Goal: Book appointment/travel/reservation

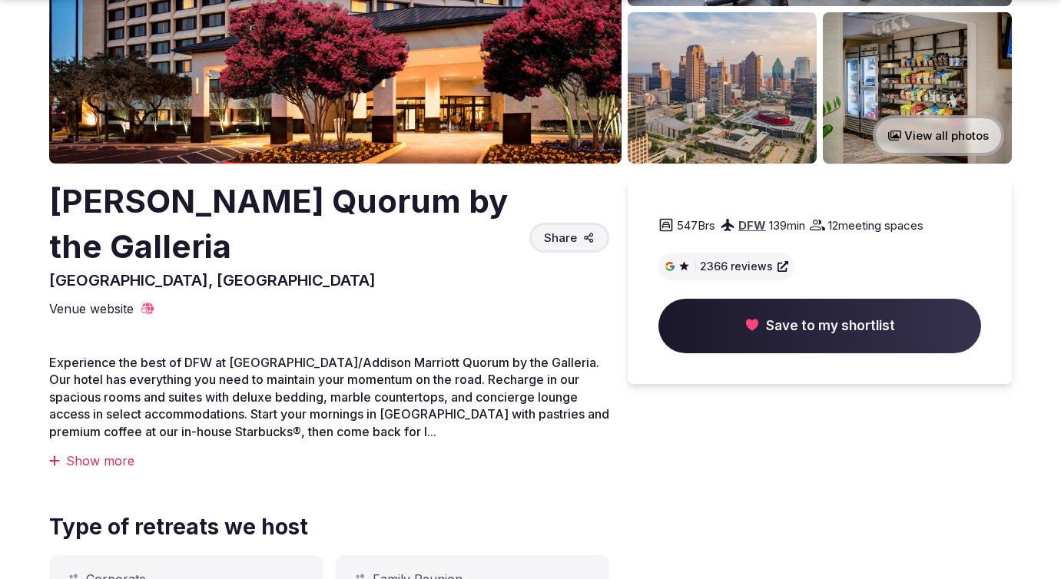
scroll to position [290, 0]
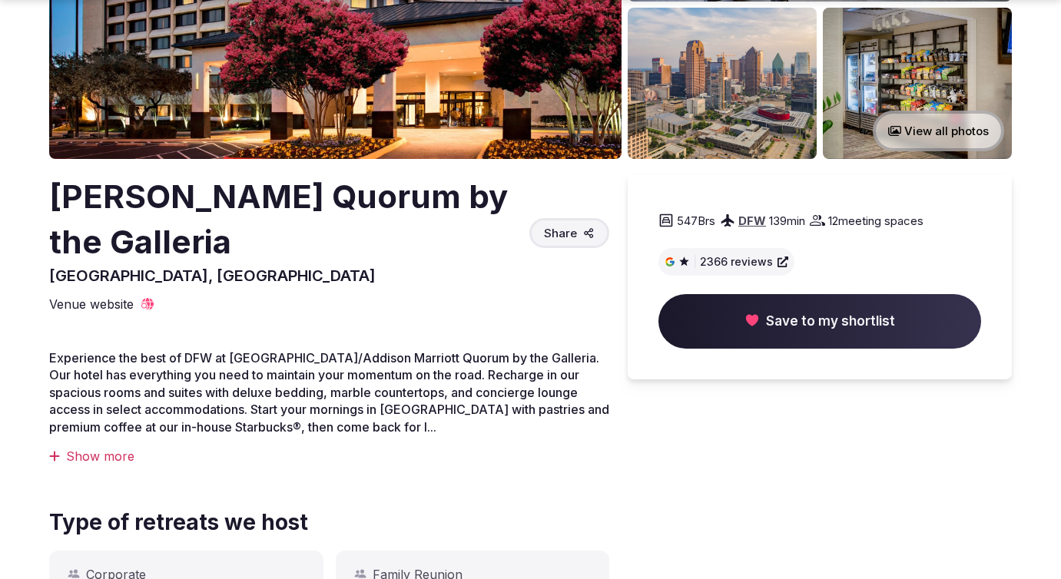
click at [763, 322] on span "Save to my shortlist" at bounding box center [819, 321] width 323 height 55
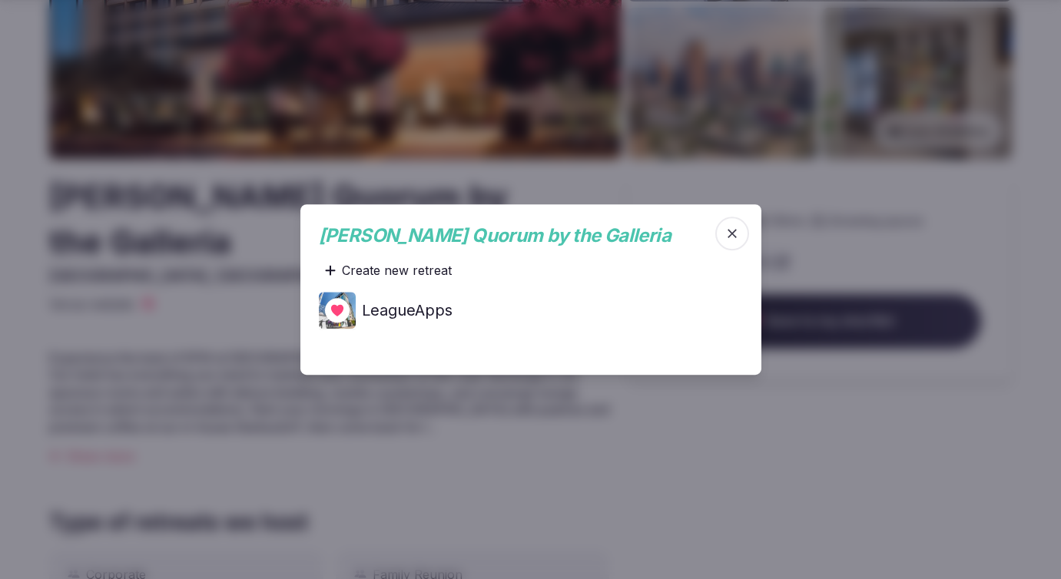
click at [383, 313] on h4 "LeagueApps" at bounding box center [407, 311] width 91 height 22
click at [730, 241] on icon "button" at bounding box center [731, 233] width 15 height 15
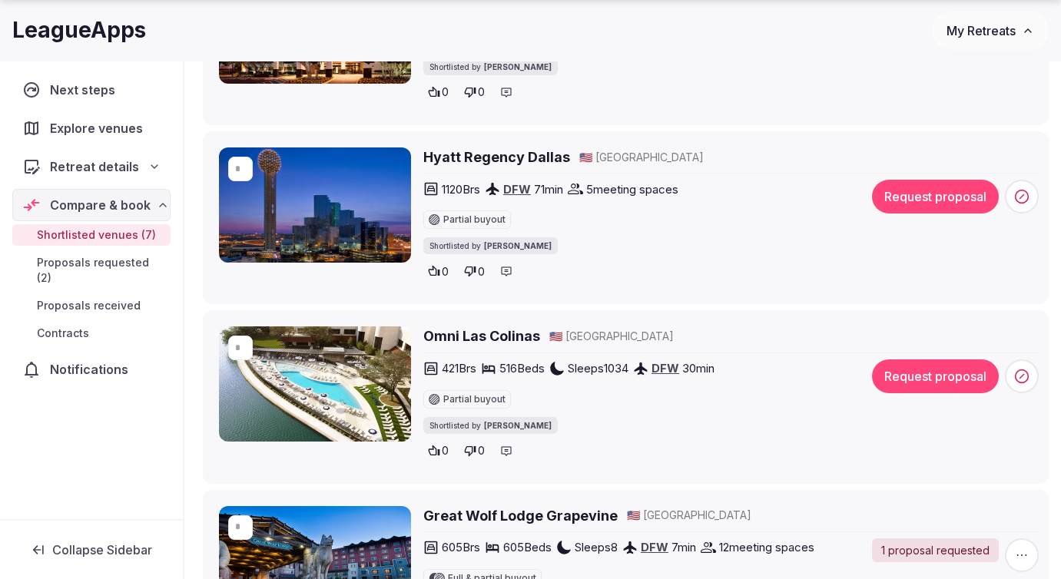
scroll to position [582, 0]
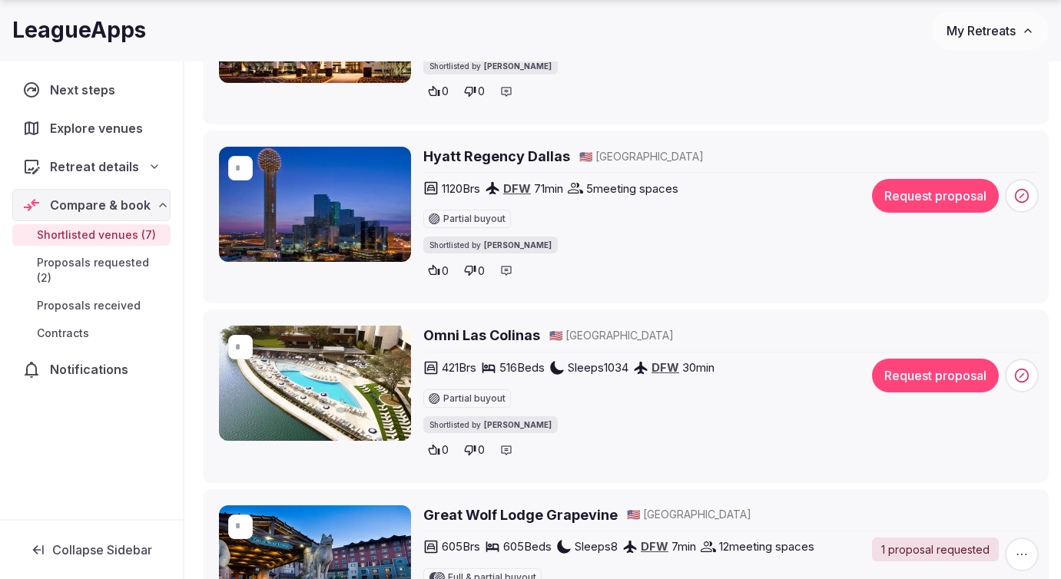
click at [898, 369] on button "Request proposal" at bounding box center [935, 376] width 127 height 34
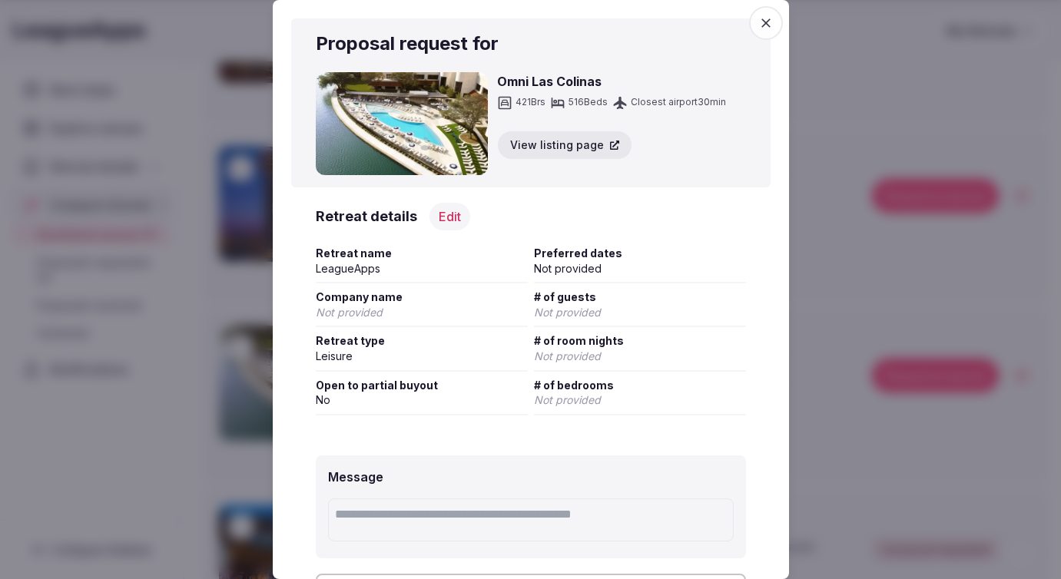
scroll to position [154, 0]
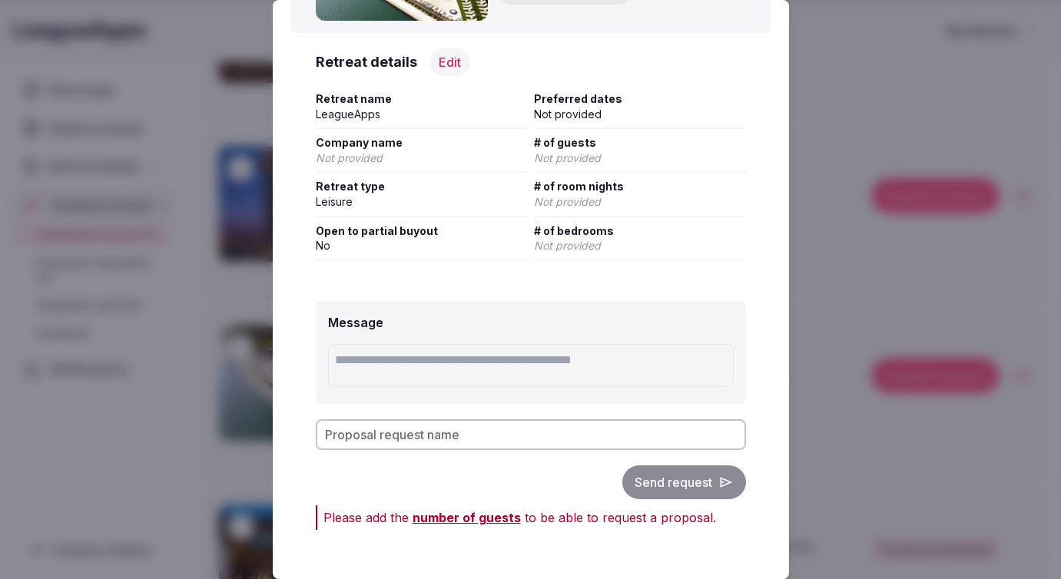
click at [466, 516] on span "number of guests" at bounding box center [467, 517] width 108 height 15
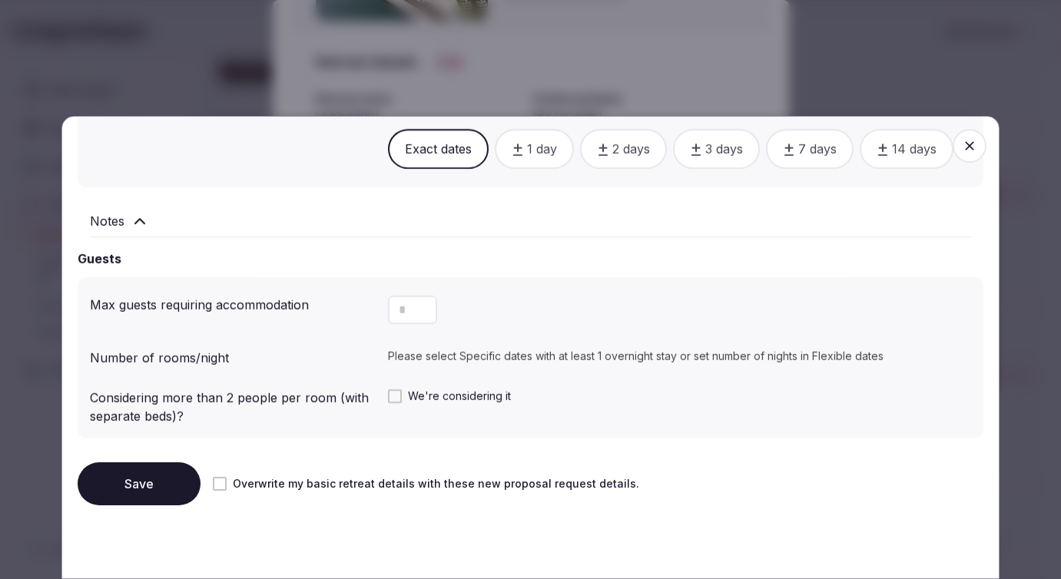
scroll to position [1007, 0]
